Goal: Information Seeking & Learning: Learn about a topic

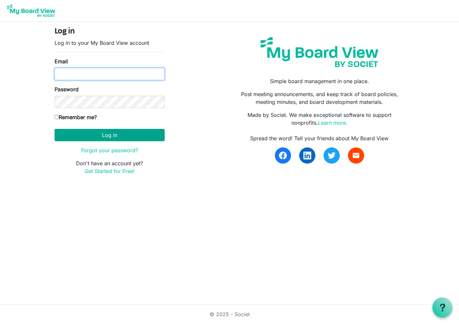
type input "[EMAIL_ADDRESS][DOMAIN_NAME]"
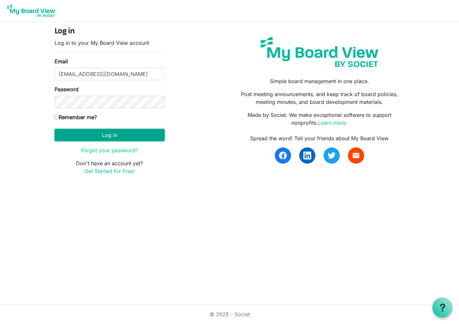
click at [102, 134] on button "Log in" at bounding box center [110, 135] width 110 height 12
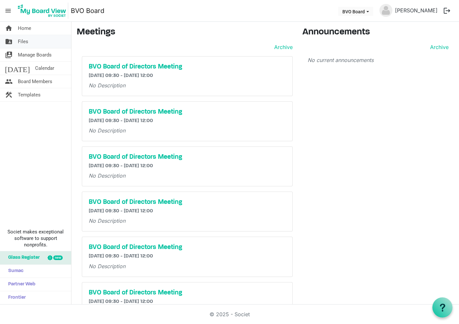
click at [25, 39] on span "Files" at bounding box center [23, 41] width 10 height 13
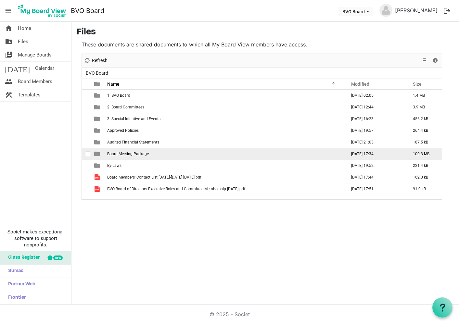
click at [128, 154] on span "Board Meeting Package" at bounding box center [128, 154] width 42 height 5
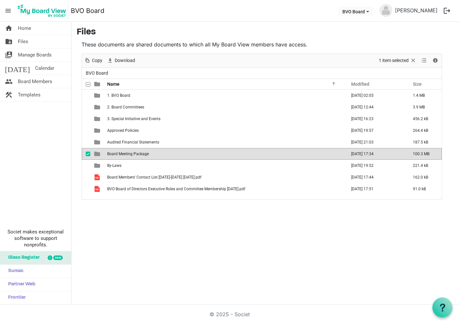
click at [129, 154] on span "Board Meeting Package" at bounding box center [128, 154] width 42 height 5
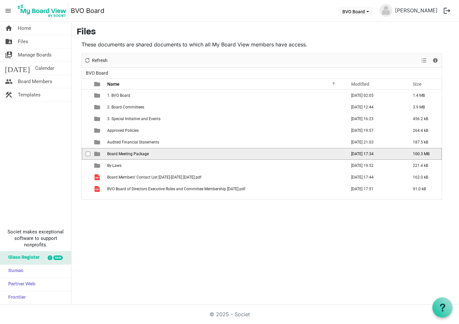
click at [129, 154] on span "Board Meeting Package" at bounding box center [128, 154] width 42 height 5
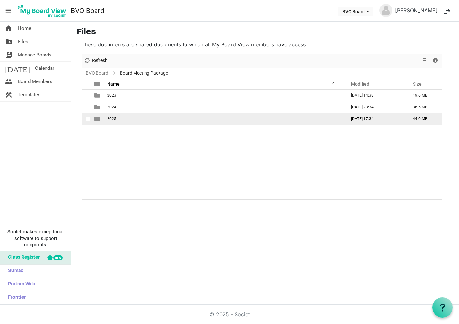
click at [111, 119] on span "2025" at bounding box center [111, 119] width 9 height 5
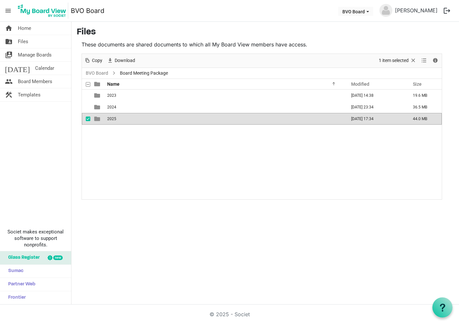
click at [111, 119] on span "2025" at bounding box center [111, 119] width 9 height 5
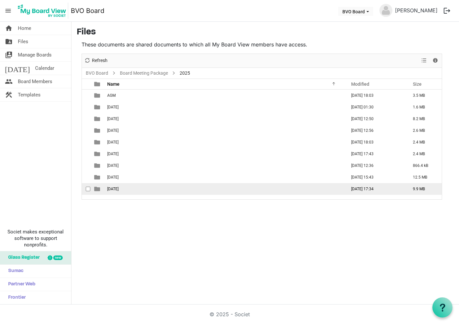
click at [118, 189] on span "September 25, 2025" at bounding box center [112, 189] width 11 height 5
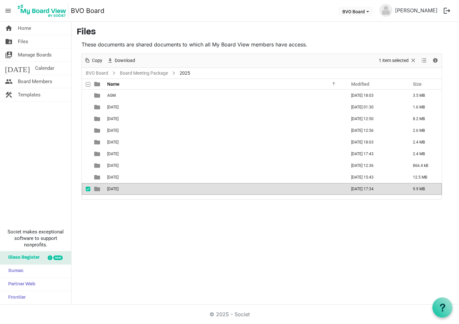
click at [118, 189] on span "September 25, 2025" at bounding box center [112, 189] width 11 height 5
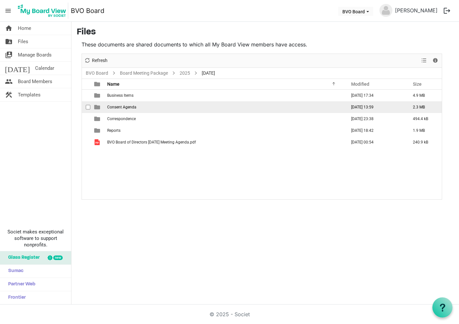
click at [124, 105] on span "Consent Agenda" at bounding box center [121, 107] width 29 height 5
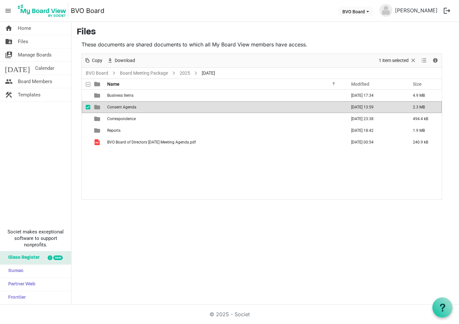
click at [124, 105] on span "Consent Agenda" at bounding box center [121, 107] width 29 height 5
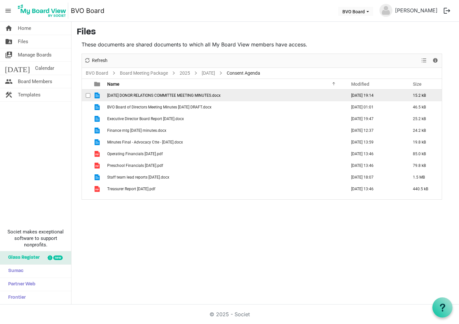
click at [173, 94] on span "2025 SEPT 12 DONOR RELATIONS COMMITTEE MEETING MINUTES.docx" at bounding box center [163, 95] width 113 height 5
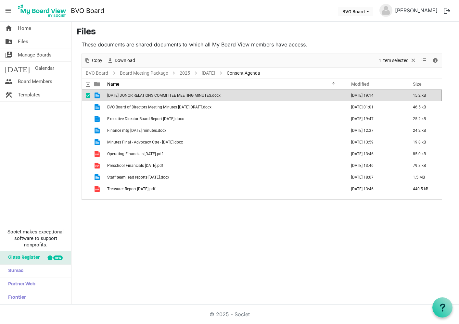
click at [173, 94] on span "2025 SEPT 12 DONOR RELATIONS COMMITTEE MEETING MINUTES.docx" at bounding box center [163, 95] width 113 height 5
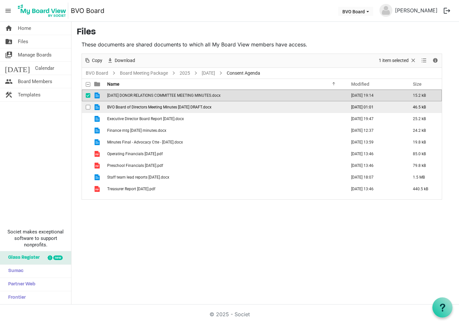
click at [190, 107] on span "BVO Board of Directors Meeting Minutes Aug 28th, 2025 DRAFT.docx" at bounding box center [159, 107] width 104 height 5
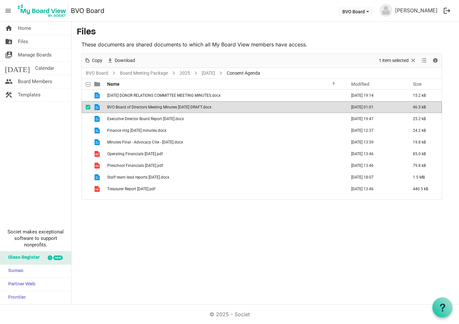
click at [190, 107] on span "BVO Board of Directors Meeting Minutes Aug 28th, 2025 DRAFT.docx" at bounding box center [159, 107] width 104 height 5
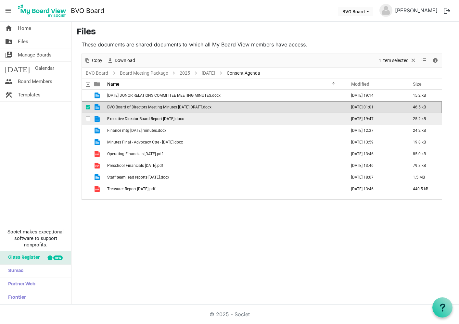
click at [166, 117] on span "Executive Director Board Report September 2025.docx" at bounding box center [145, 119] width 77 height 5
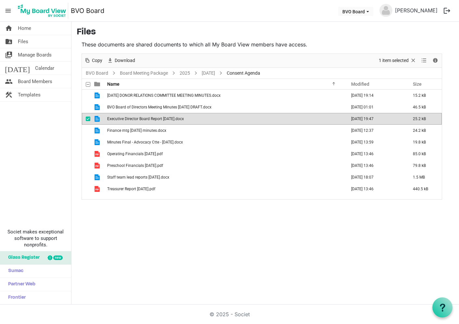
click at [166, 117] on span "Executive Director Board Report September 2025.docx" at bounding box center [145, 119] width 77 height 5
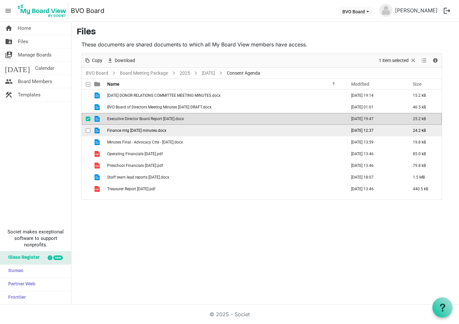
click at [137, 132] on span "Finance mtg Sept 16 2025 minutes.docx" at bounding box center [136, 130] width 59 height 5
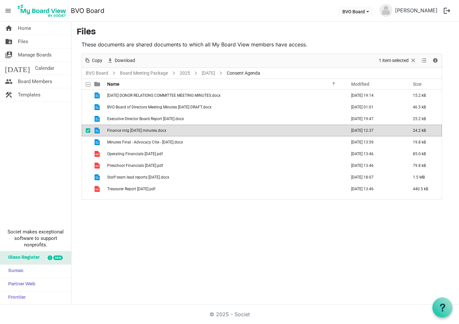
click at [137, 132] on span "Finance mtg Sept 16 2025 minutes.docx" at bounding box center [136, 130] width 59 height 5
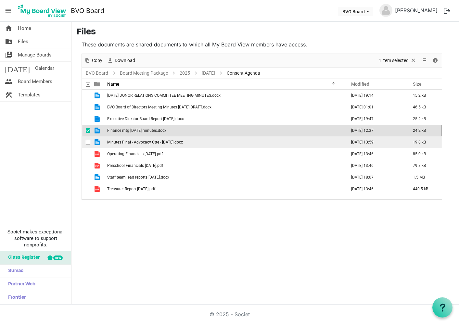
click at [142, 142] on span "Minutes Final - Advocacy Ctte - September 10th 2025.docx" at bounding box center [145, 142] width 76 height 5
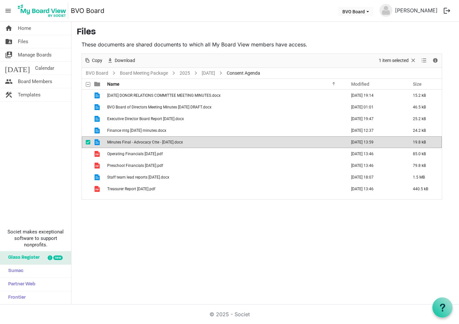
click at [142, 142] on span "Minutes Final - Advocacy Ctte - September 10th 2025.docx" at bounding box center [145, 142] width 76 height 5
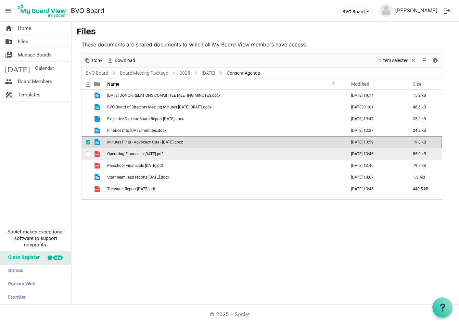
click at [129, 154] on span "Operating Financials Sept 25.pdf" at bounding box center [134, 154] width 55 height 5
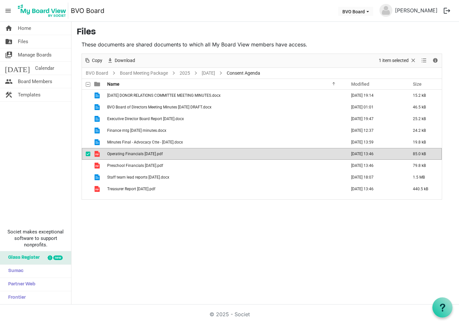
click at [129, 154] on span "Operating Financials Sept 25.pdf" at bounding box center [134, 154] width 55 height 5
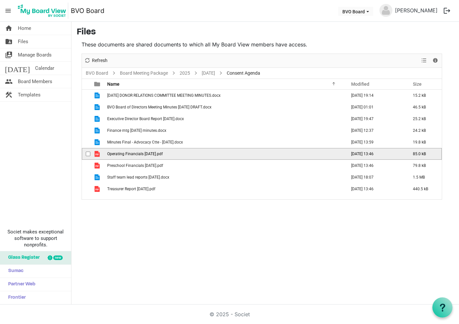
click at [129, 154] on span "Operating Financials Sept 25.pdf" at bounding box center [134, 154] width 55 height 5
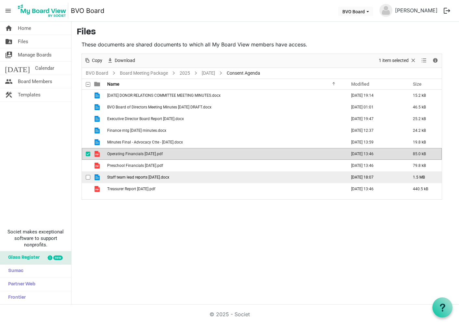
click at [129, 176] on span "Staff team lead reports September 2025.docx" at bounding box center [138, 177] width 62 height 5
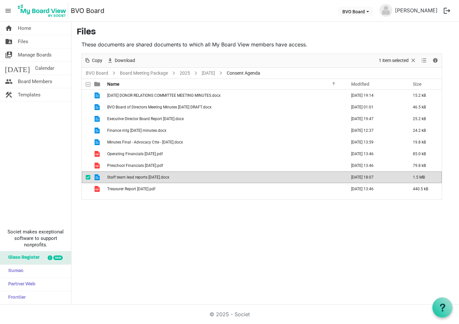
click at [129, 176] on span "Staff team lead reports September 2025.docx" at bounding box center [138, 177] width 62 height 5
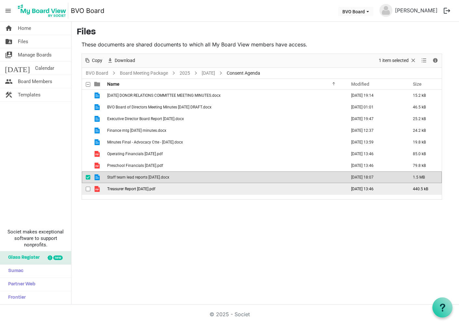
click at [151, 188] on span "Treasurer Report Sept 25.pdf" at bounding box center [131, 189] width 48 height 5
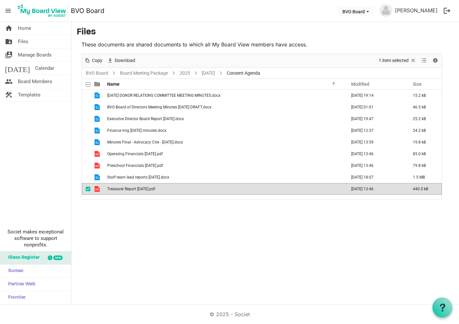
click at [151, 188] on span "Treasurer Report Sept 25.pdf" at bounding box center [131, 189] width 48 height 5
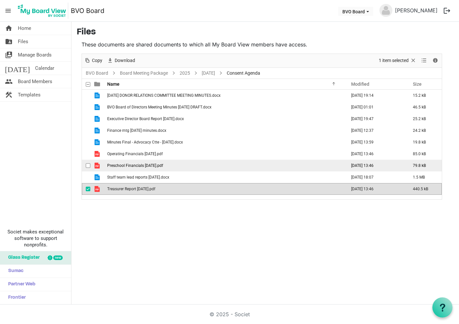
click at [133, 164] on span "Preschool Financials Sept 25.pdf" at bounding box center [135, 165] width 56 height 5
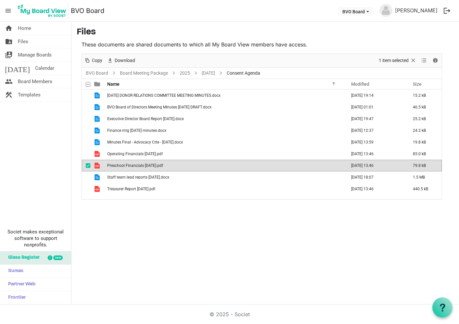
click at [153, 238] on div "home Home folder_shared Files switch_account Manage Boards today Calendar peopl…" at bounding box center [229, 163] width 459 height 283
click at [216, 72] on link "September 25, 2025" at bounding box center [208, 73] width 16 height 8
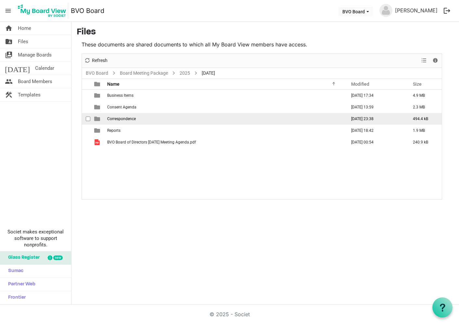
click at [125, 117] on span "Correspondence" at bounding box center [121, 119] width 29 height 5
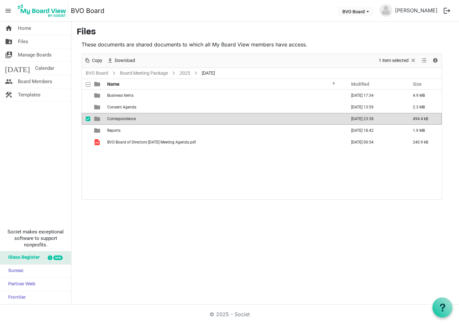
click at [125, 117] on span "Correspondence" at bounding box center [121, 119] width 29 height 5
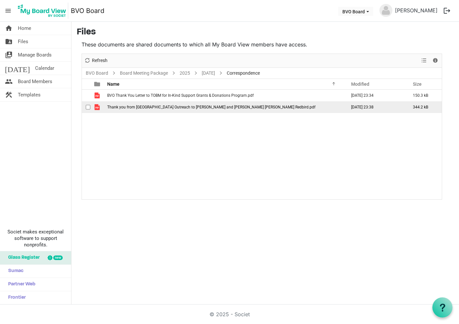
click at [164, 105] on span "Thank you from Beaver Valley Outreach to Chris McKhool and Elder Dr. Duke Redbi…" at bounding box center [211, 107] width 208 height 5
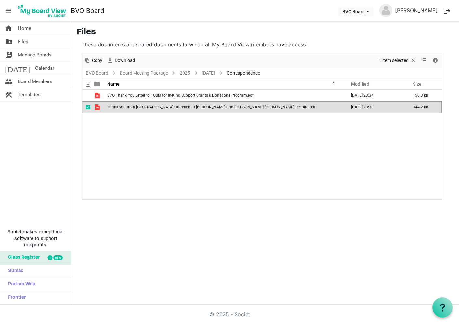
click at [164, 105] on span "Thank you from Beaver Valley Outreach to Chris McKhool and Elder Dr. Duke Redbi…" at bounding box center [211, 107] width 208 height 5
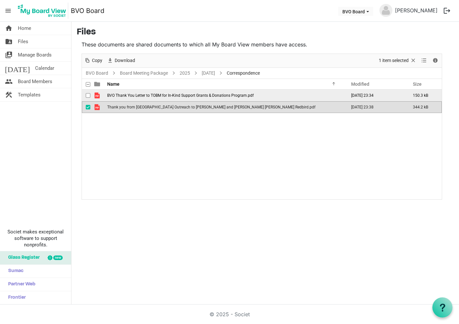
click at [197, 94] on span "BVO Thank You Letter to TOBM for In-Kind Support Grants & Donations Program.pdf" at bounding box center [180, 95] width 146 height 5
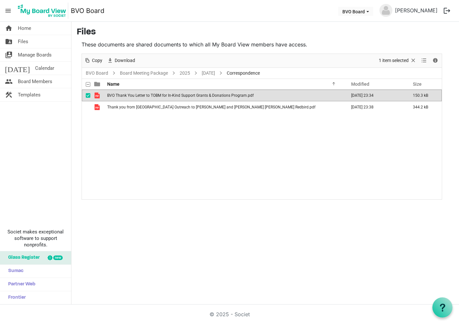
click at [197, 94] on span "BVO Thank You Letter to TOBM for In-Kind Support Grants & Donations Program.pdf" at bounding box center [180, 95] width 146 height 5
click at [216, 73] on link "September 25, 2025" at bounding box center [208, 73] width 16 height 8
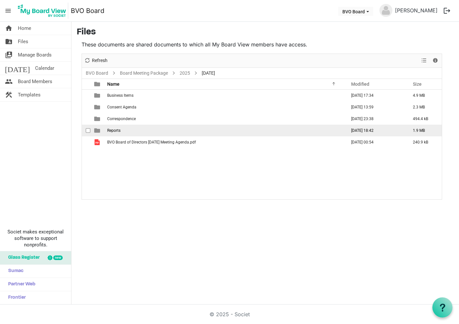
click at [113, 132] on span "Reports" at bounding box center [113, 130] width 13 height 5
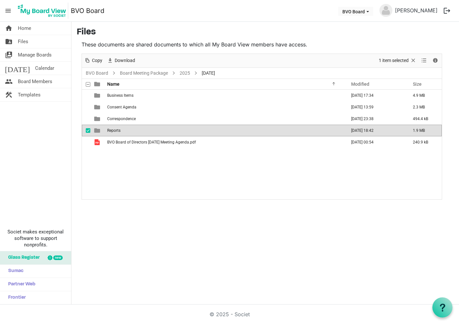
click at [113, 132] on span "Reports" at bounding box center [113, 130] width 13 height 5
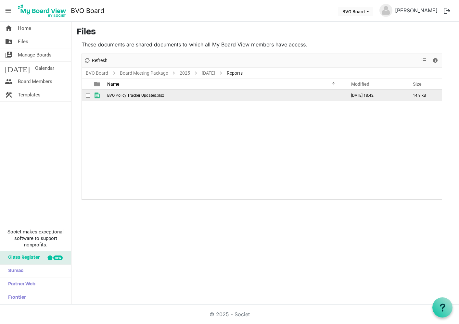
click at [135, 96] on span "BVO Policy Tracker Updated.xlsx" at bounding box center [135, 95] width 57 height 5
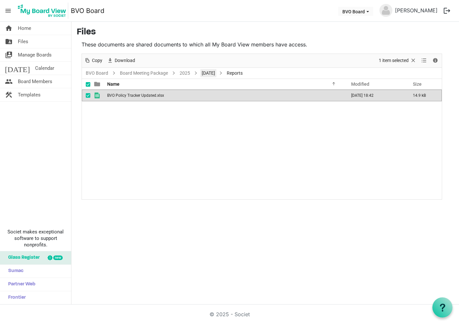
click at [215, 72] on link "September 25, 2025" at bounding box center [208, 73] width 16 height 8
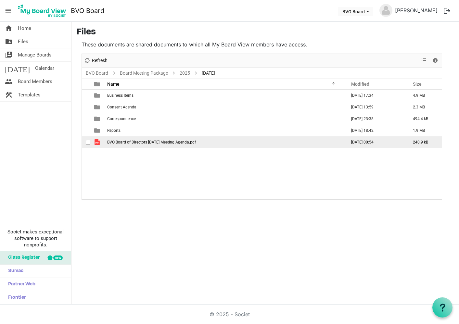
click at [133, 141] on span "BVO Board of Directors September 25 2025 Meeting Agenda.pdf" at bounding box center [151, 142] width 89 height 5
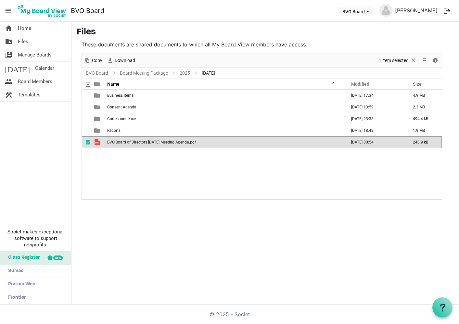
click at [133, 141] on span "BVO Board of Directors September 25 2025 Meeting Agenda.pdf" at bounding box center [151, 142] width 89 height 5
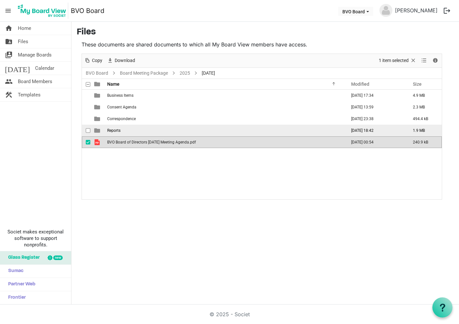
click at [112, 128] on td "Reports" at bounding box center [224, 131] width 239 height 12
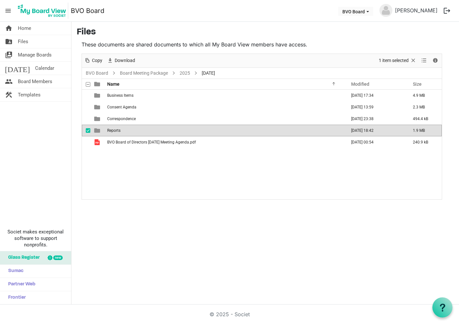
click at [118, 129] on span "Reports" at bounding box center [113, 130] width 13 height 5
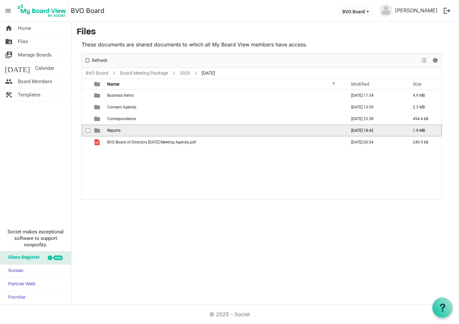
click at [118, 129] on span "Reports" at bounding box center [113, 130] width 13 height 5
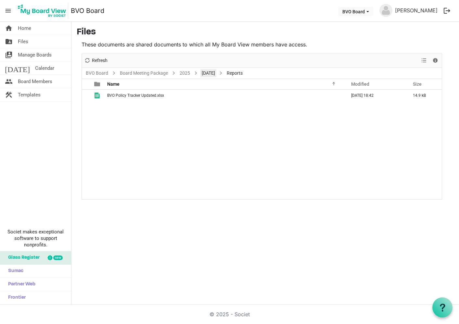
click at [216, 73] on link "September 25, 2025" at bounding box center [208, 73] width 16 height 8
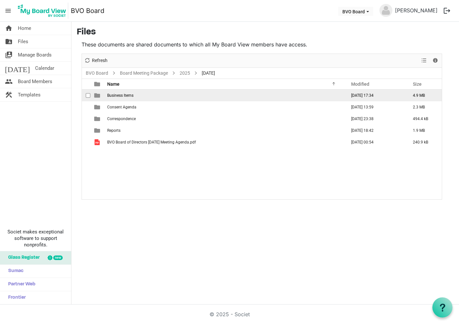
click at [136, 95] on td "Business Items" at bounding box center [224, 96] width 239 height 12
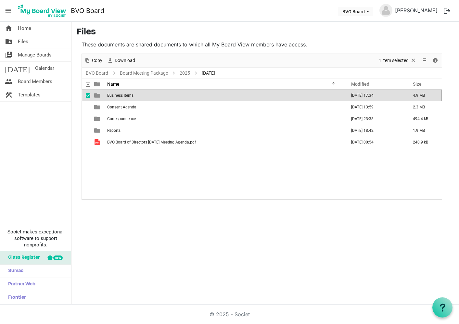
click at [136, 95] on td "Business Items" at bounding box center [224, 96] width 239 height 12
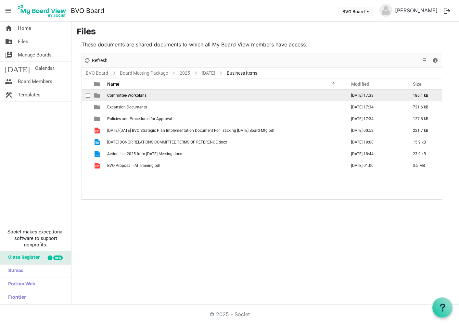
click at [132, 95] on span "Committee Workplans" at bounding box center [126, 95] width 39 height 5
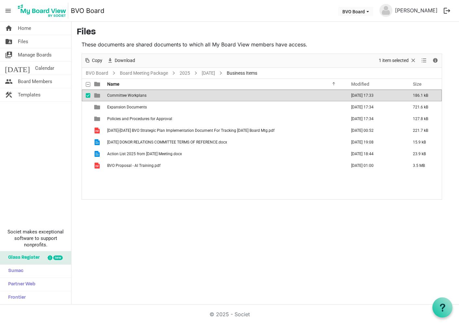
click at [132, 95] on span "Committee Workplans" at bounding box center [126, 95] width 39 height 5
